Goal: Find specific page/section: Find specific page/section

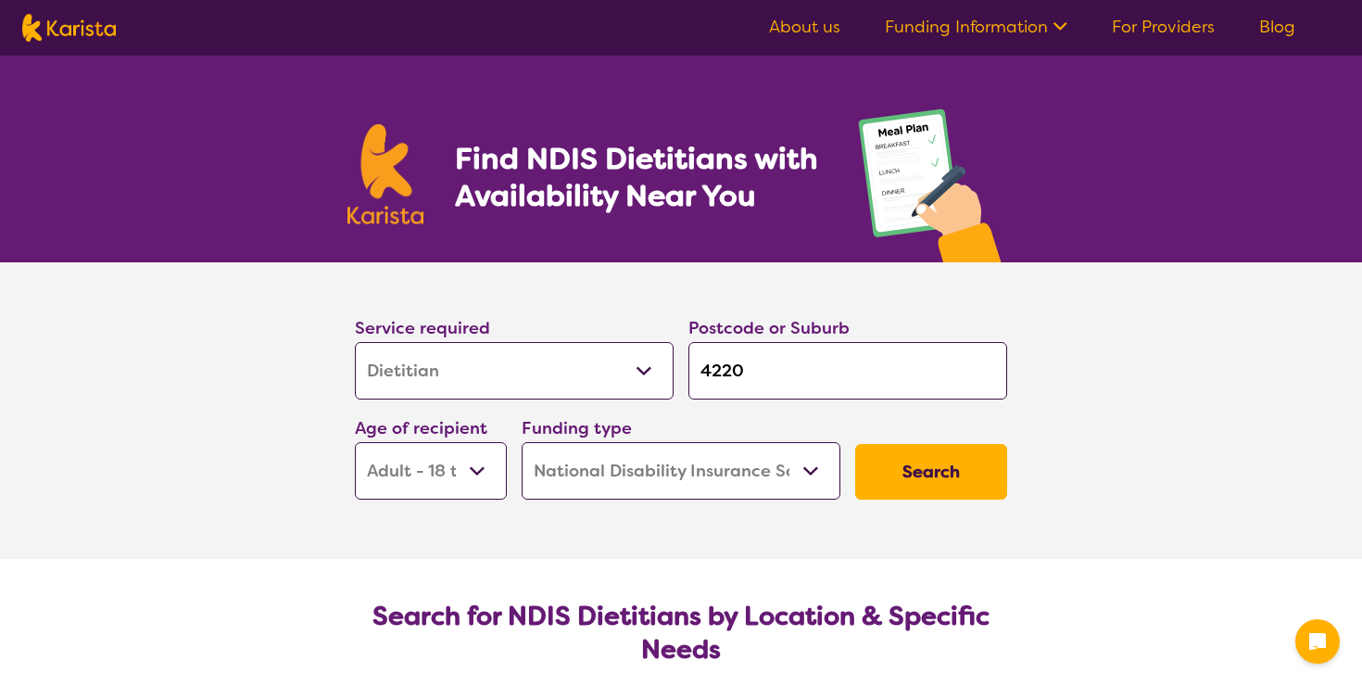
select select "Dietitian"
select select "AD"
select select "NDIS"
select select "Dietitian"
select select "AD"
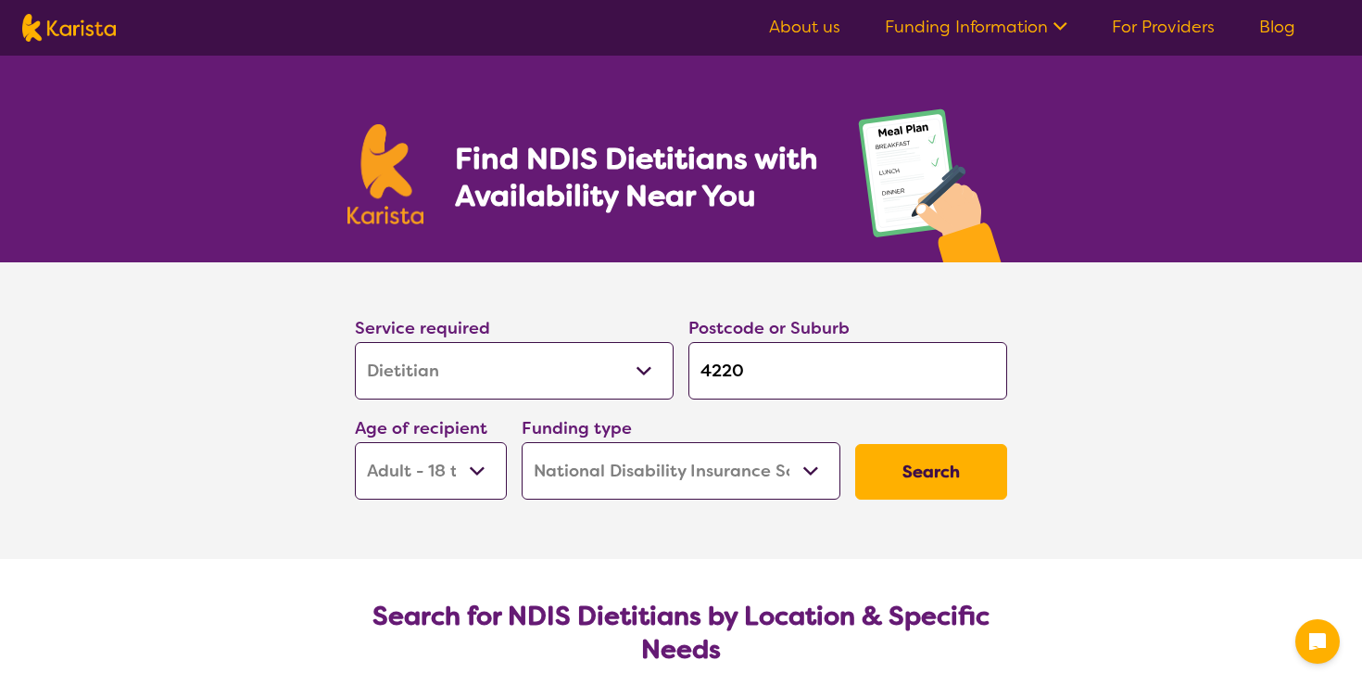
select select "NDIS"
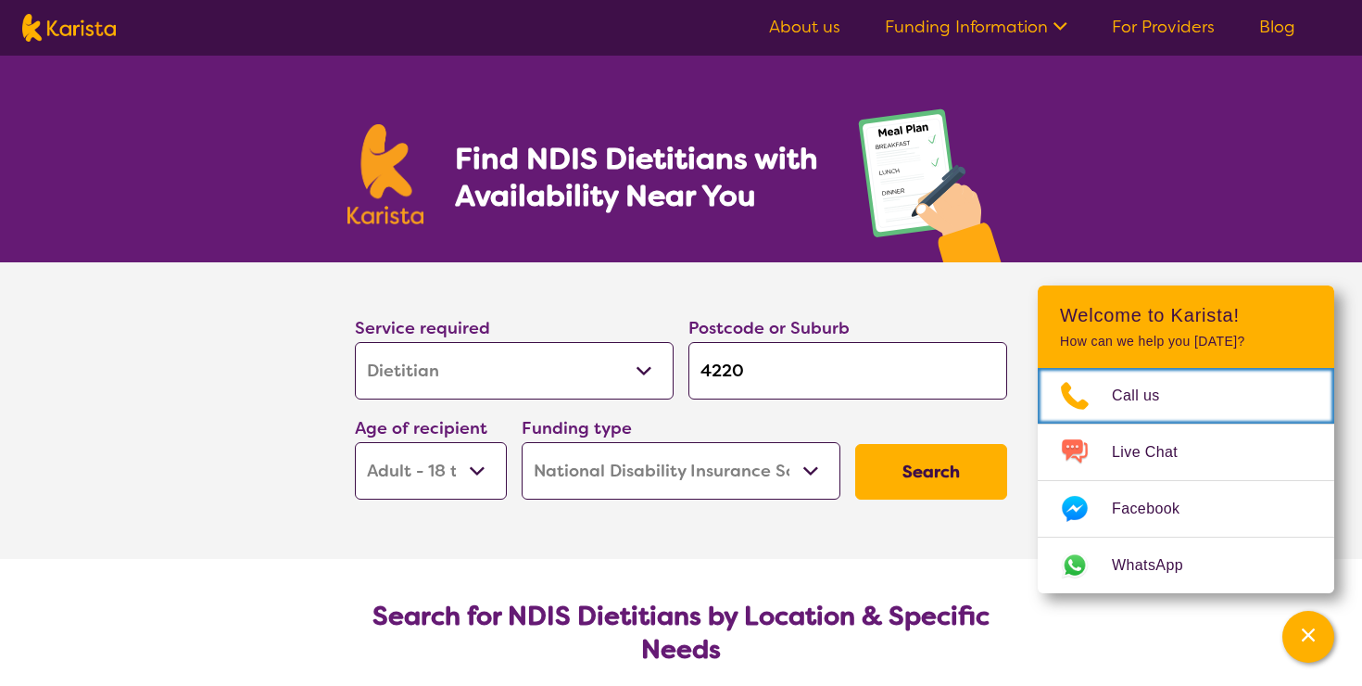
click at [778, 390] on input "4220" at bounding box center [847, 370] width 319 height 57
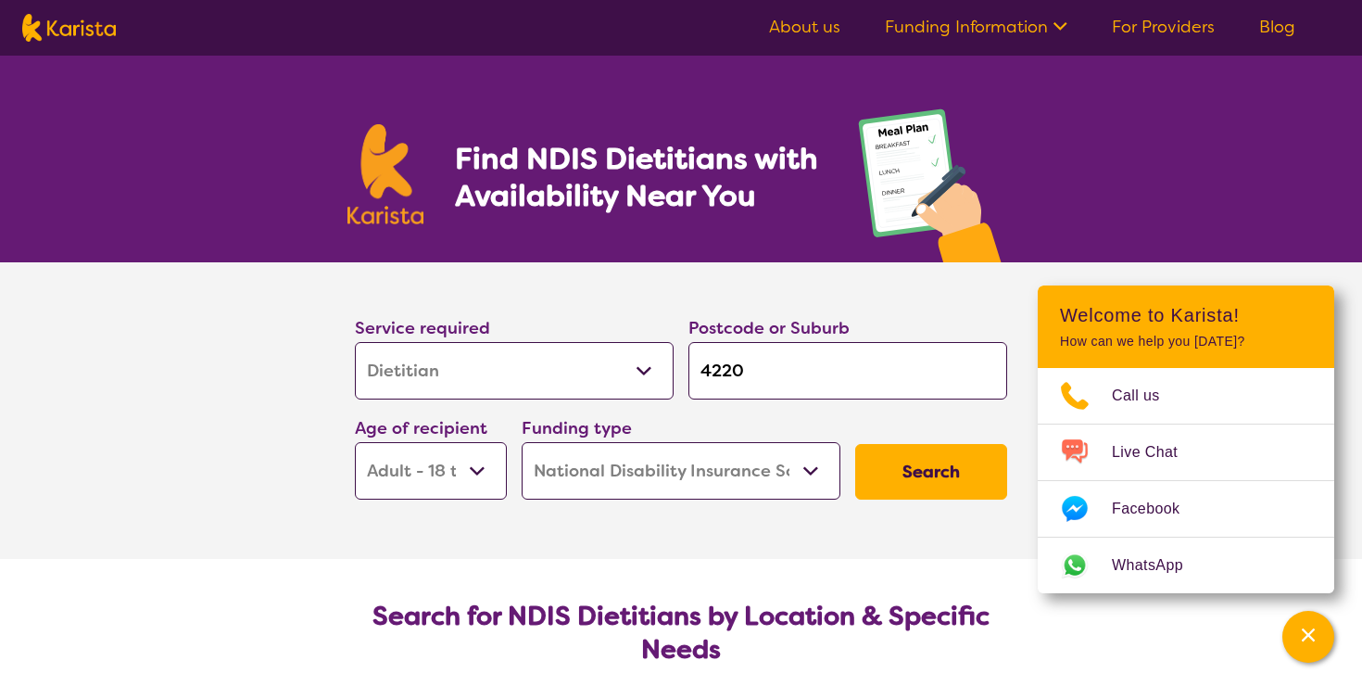
click at [778, 390] on input "4220" at bounding box center [847, 370] width 319 height 57
type input "2"
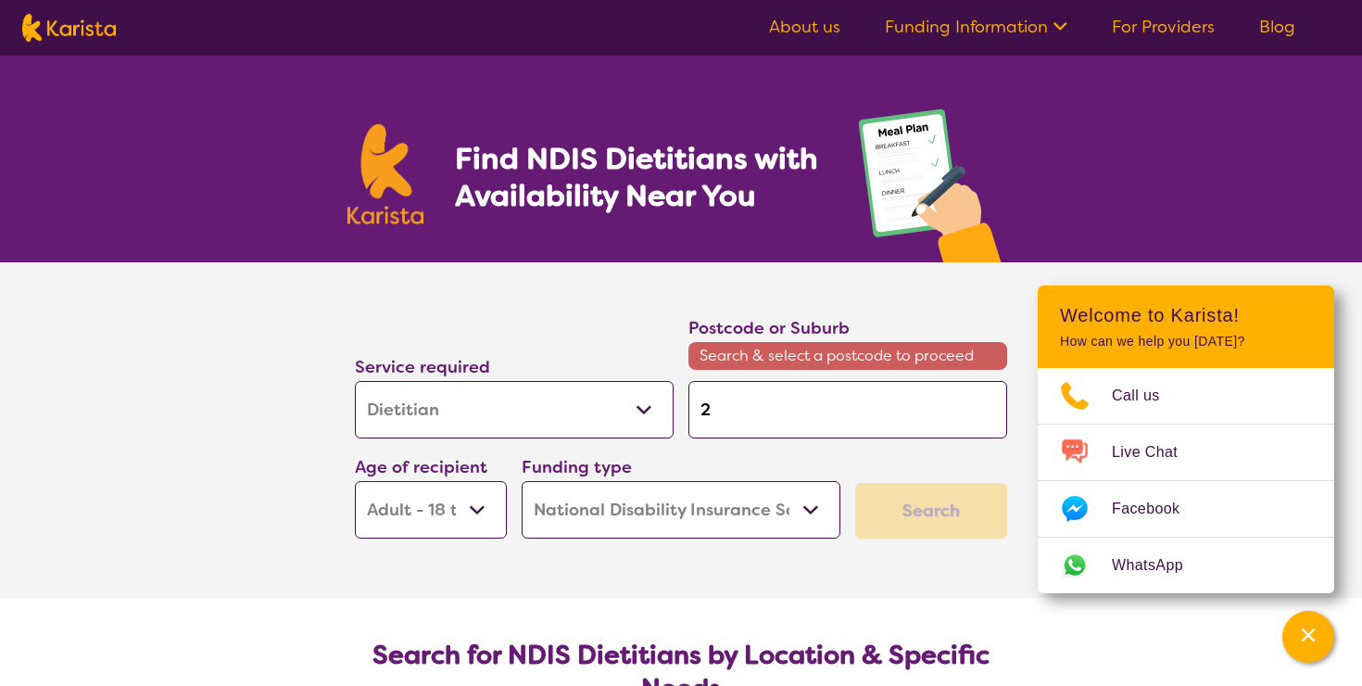
type input "24"
type input "248"
type input "2485"
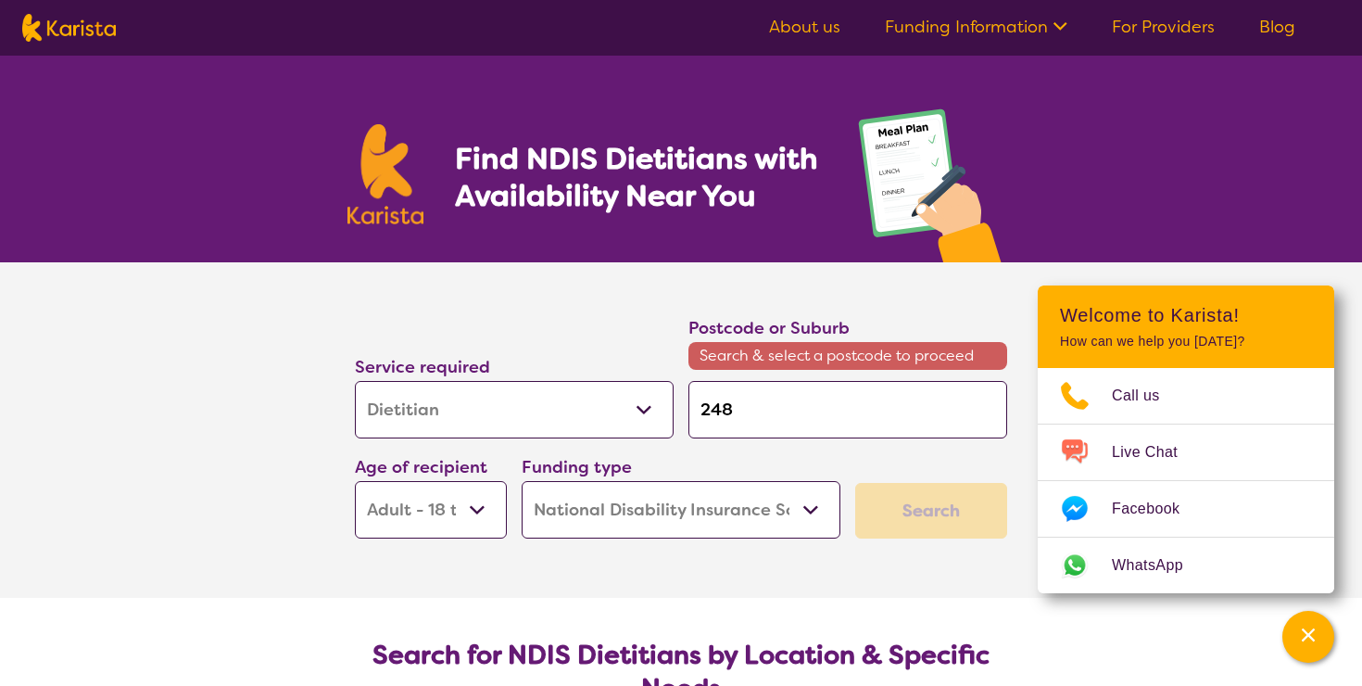
type input "2485"
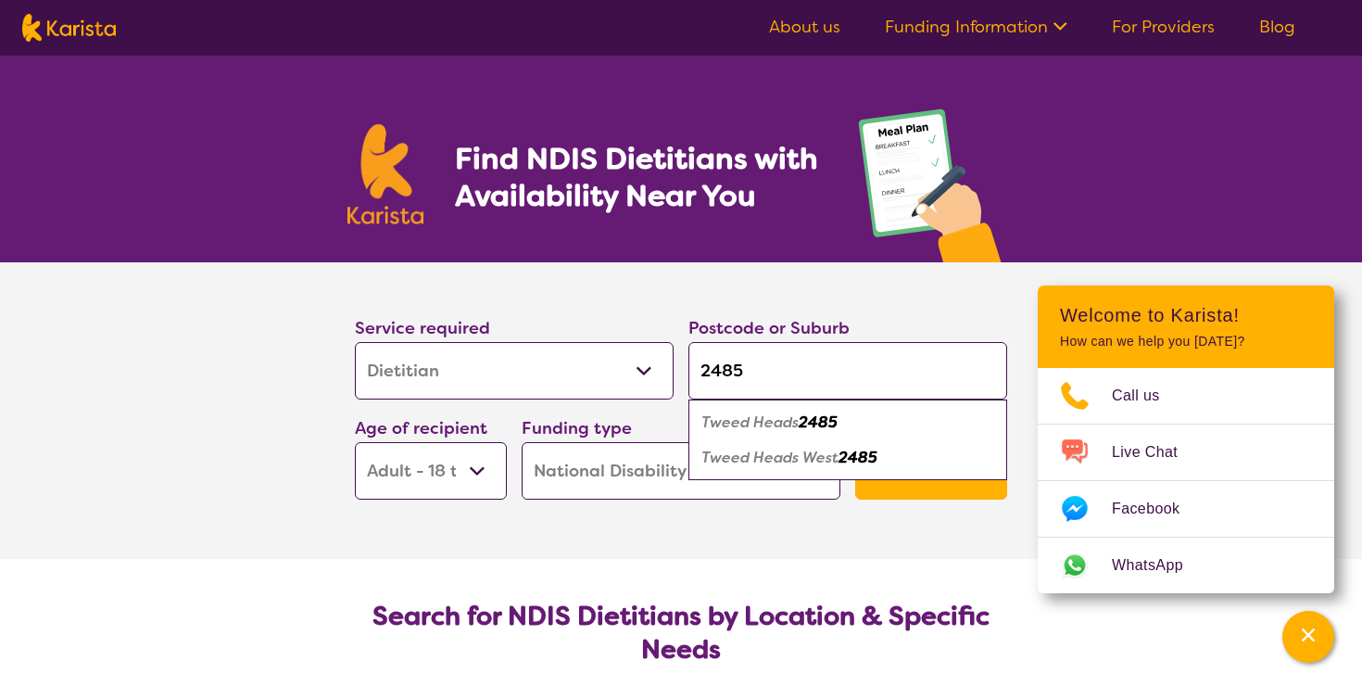
type input "2485"
click at [837, 423] on em "2485" at bounding box center [818, 421] width 39 height 19
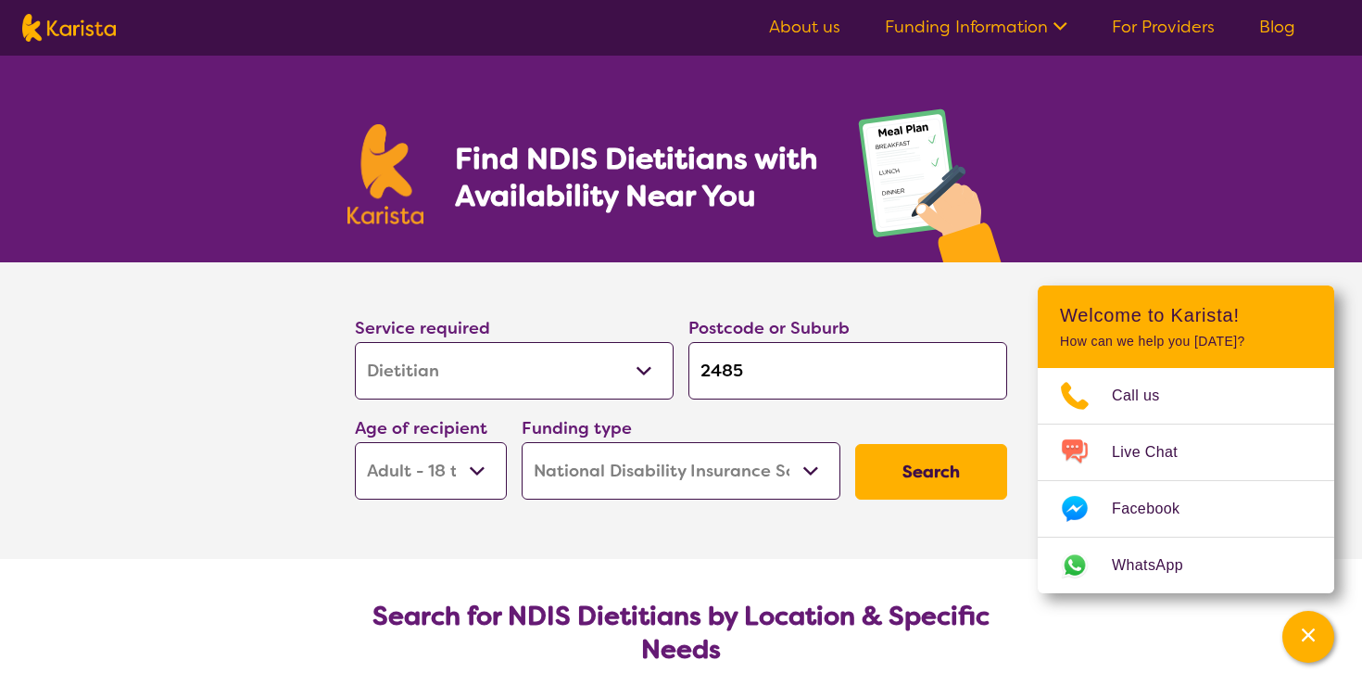
click at [887, 472] on button "Search" at bounding box center [931, 472] width 152 height 56
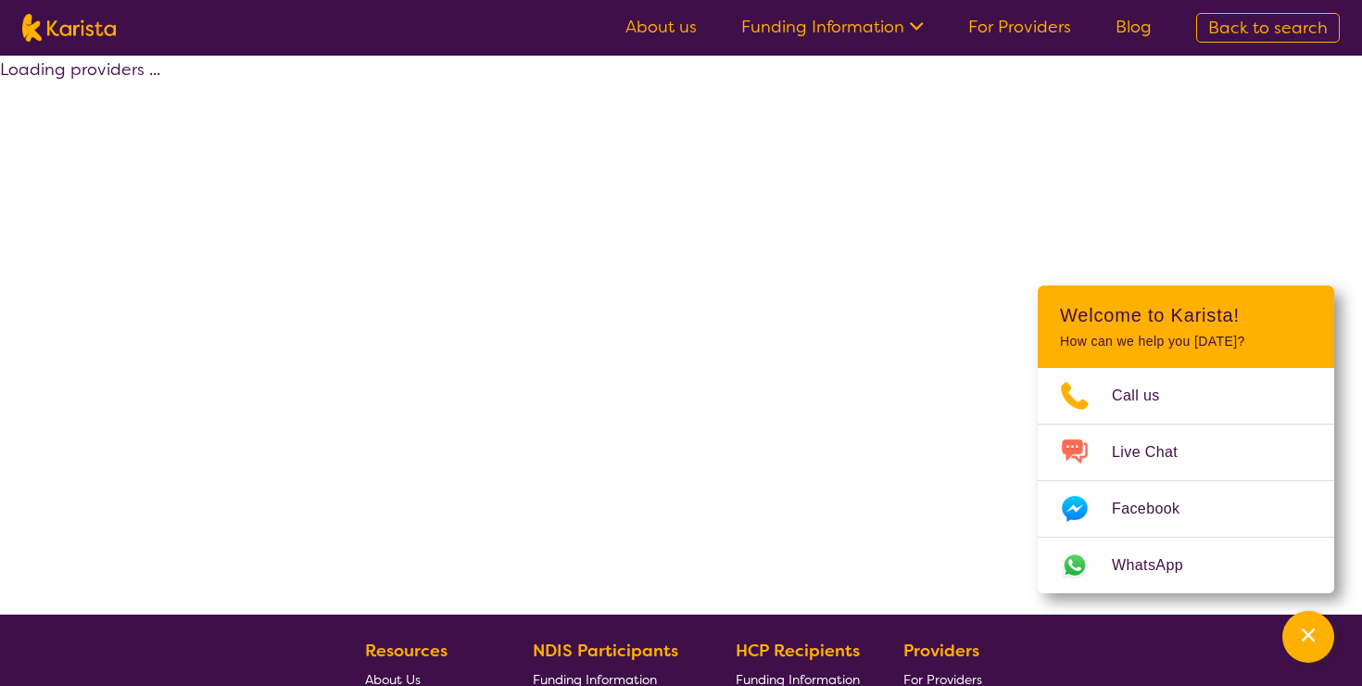
select select "by_score"
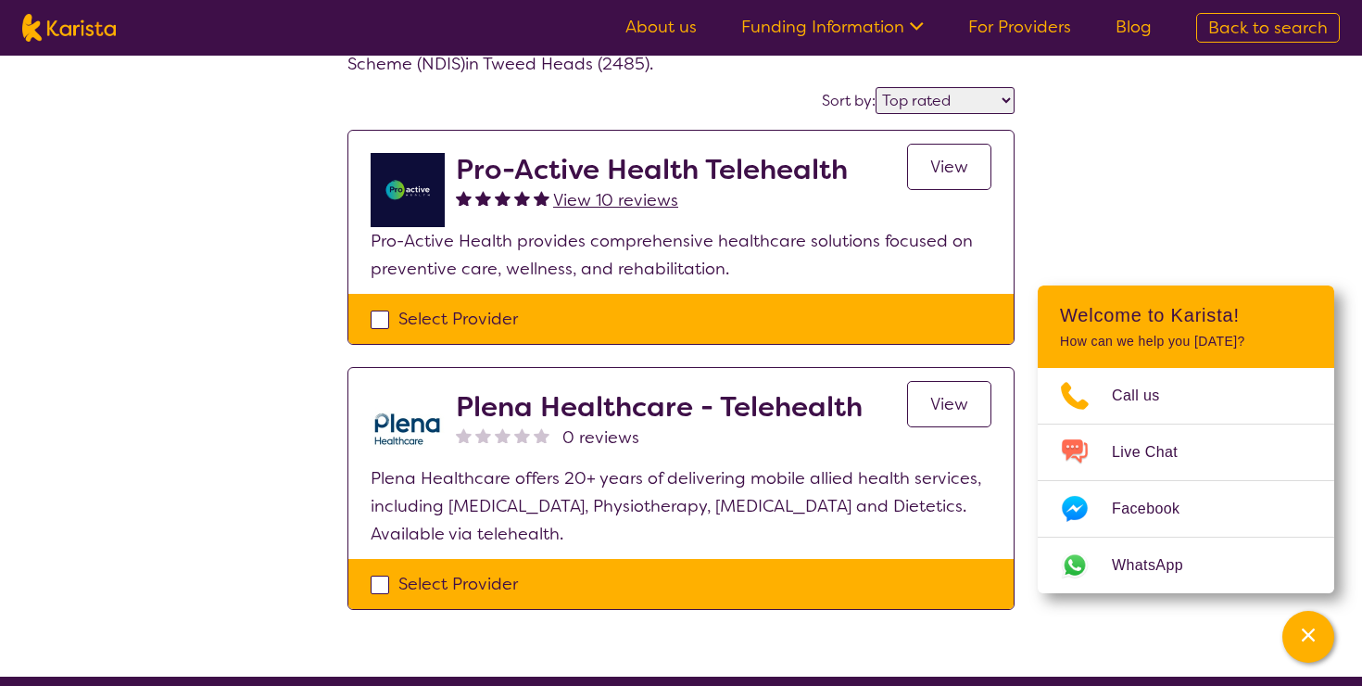
scroll to position [132, 0]
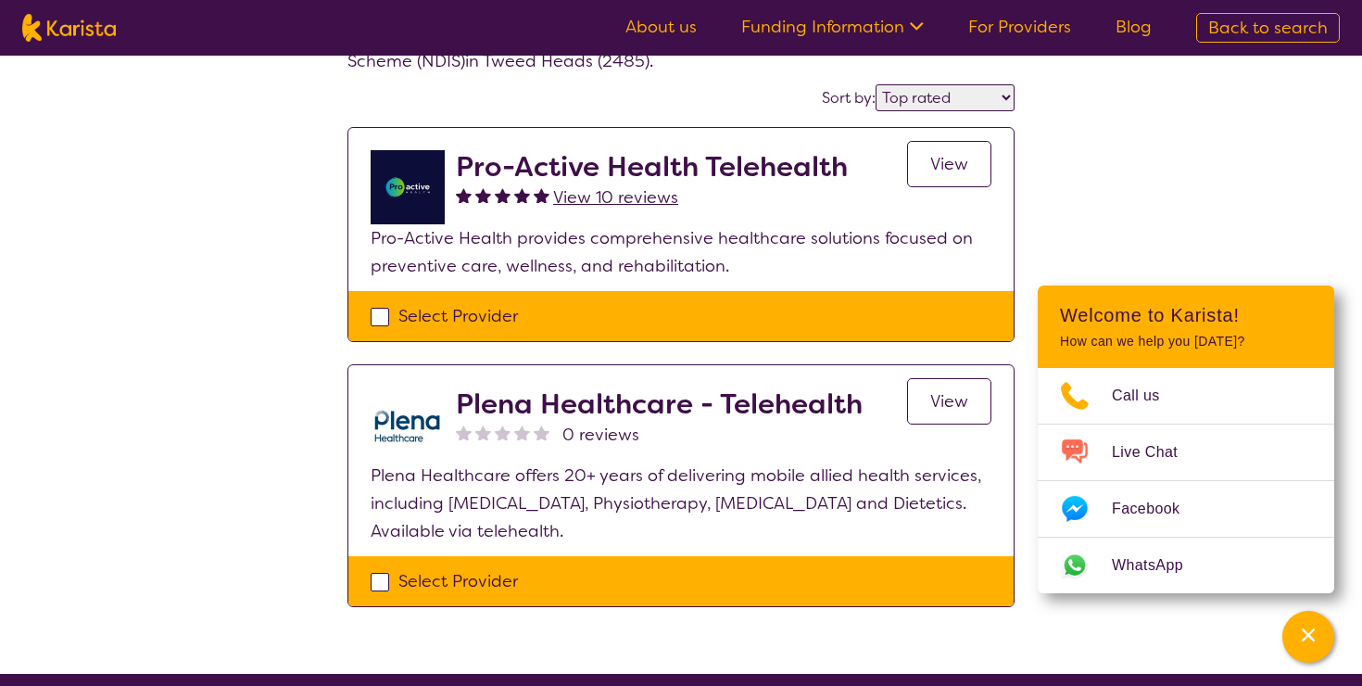
click at [418, 171] on img at bounding box center [408, 187] width 74 height 74
click at [937, 168] on span "View" at bounding box center [949, 164] width 38 height 22
click at [941, 389] on link "View" at bounding box center [949, 401] width 84 height 46
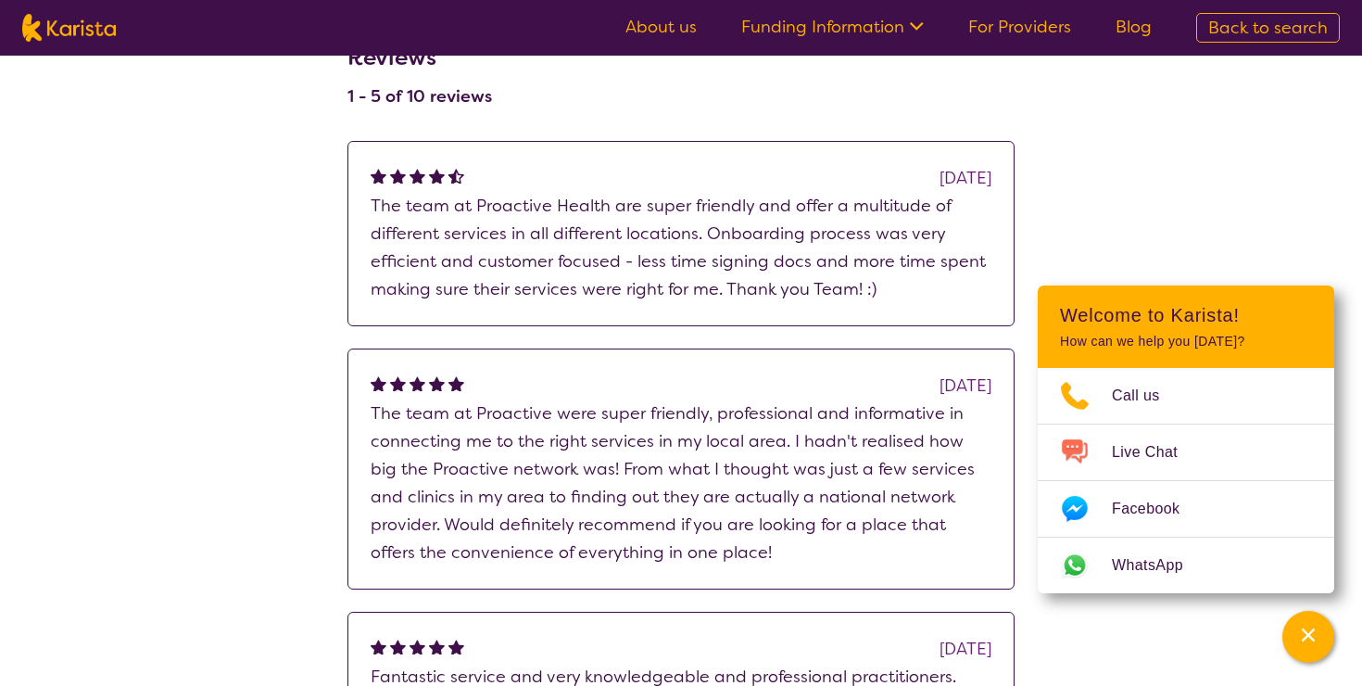
scroll to position [1364, 0]
